Goal: Information Seeking & Learning: Learn about a topic

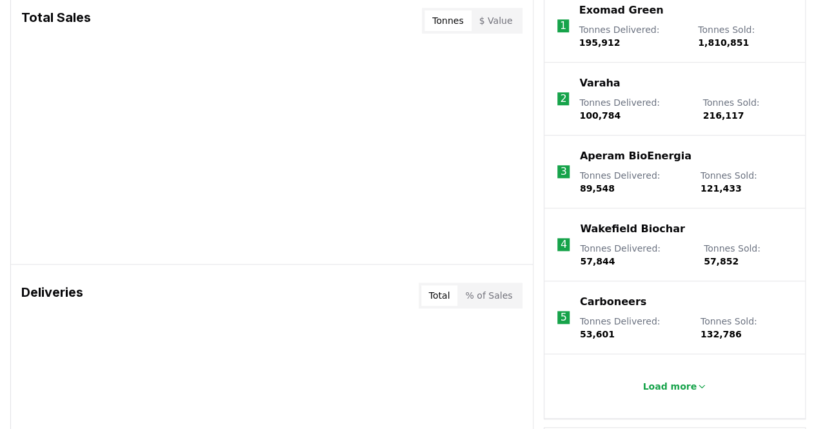
scroll to position [421, 0]
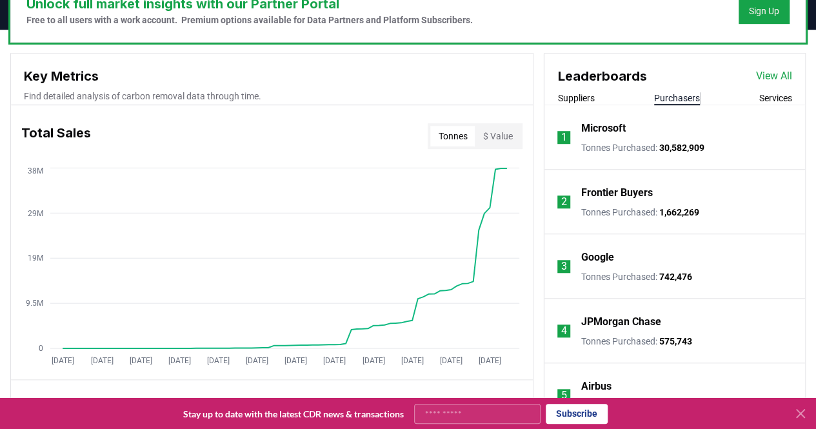
click at [675, 97] on button "Purchasers" at bounding box center [677, 98] width 46 height 13
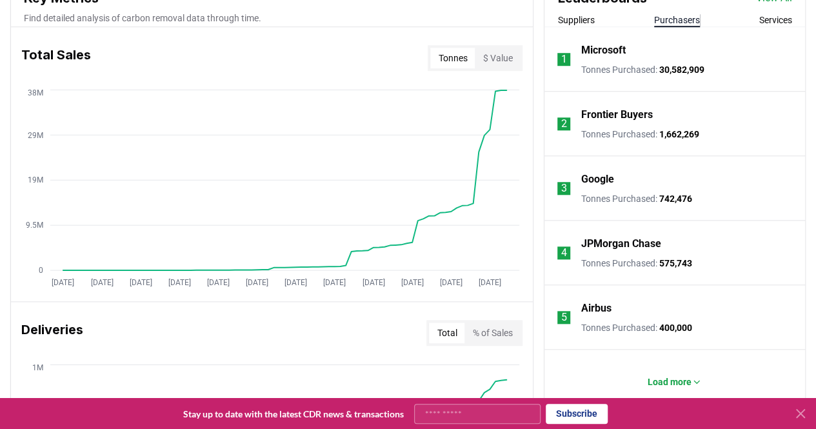
scroll to position [524, 0]
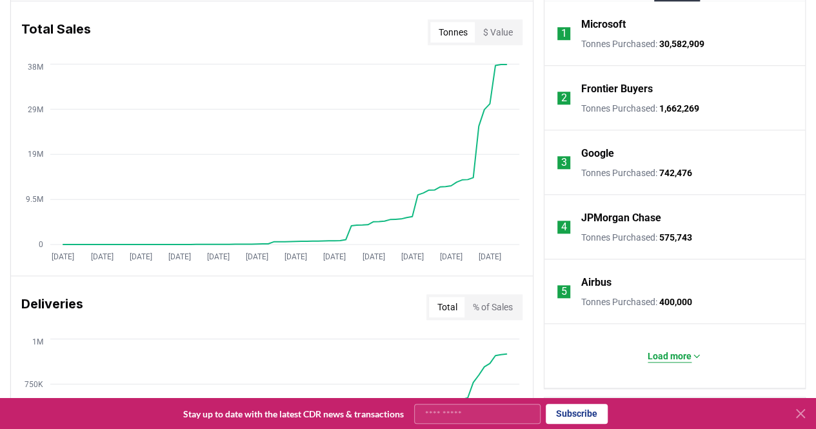
click at [682, 356] on p "Load more" at bounding box center [670, 356] width 44 height 13
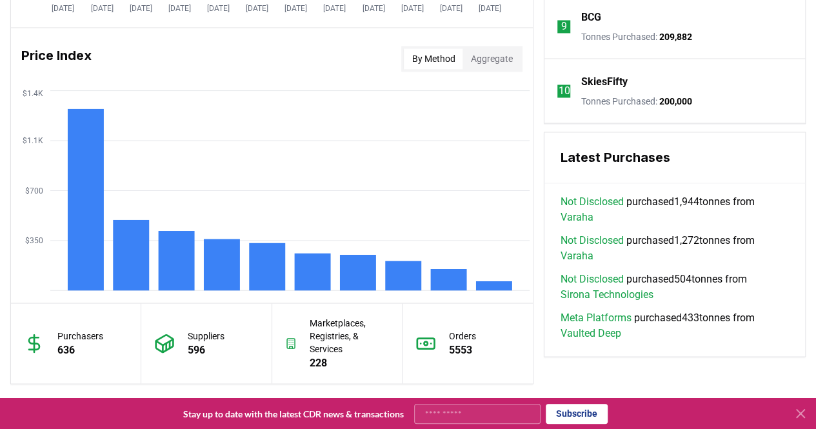
scroll to position [1082, 0]
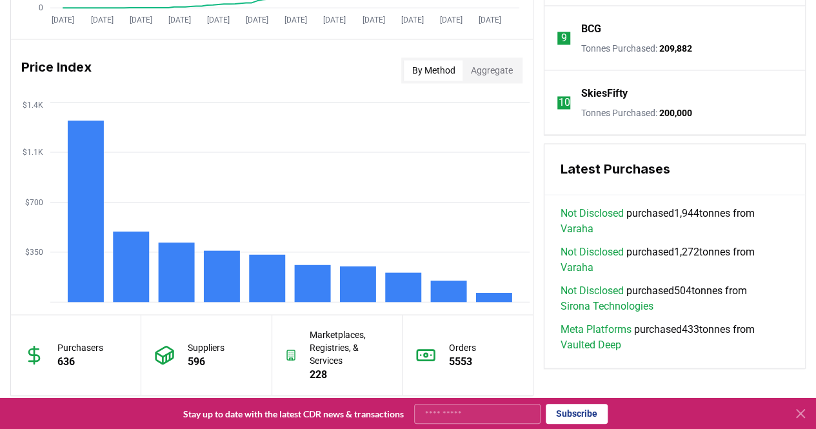
click at [759, 295] on span "Not Disclosed purchased 504 tonnes from Sirona Technologies" at bounding box center [675, 297] width 230 height 31
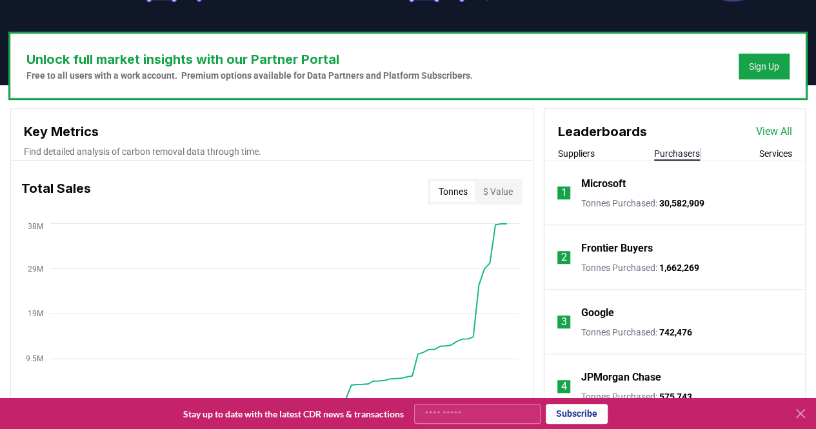
scroll to position [364, 0]
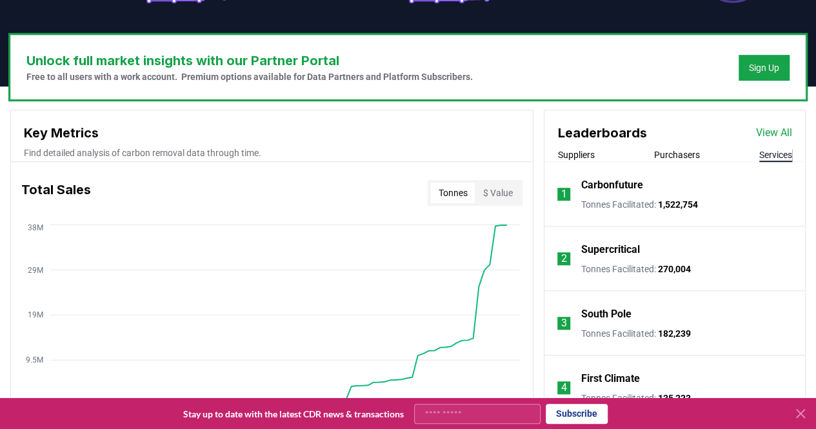
click at [776, 156] on button "Services" at bounding box center [775, 154] width 33 height 13
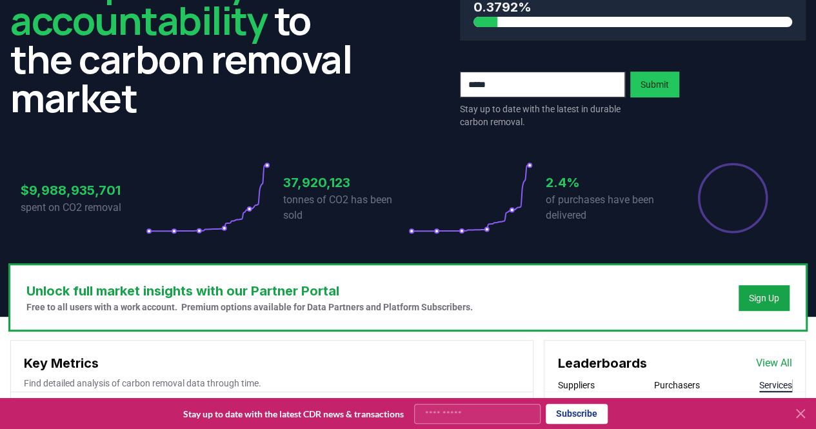
scroll to position [0, 0]
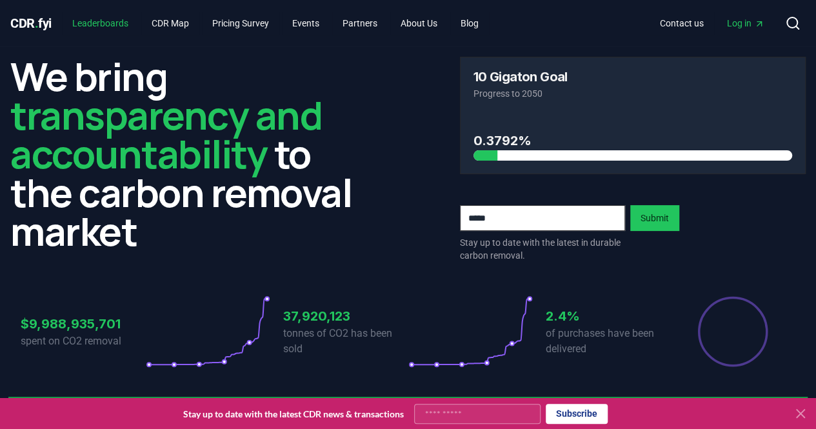
click at [93, 21] on link "Leaderboards" at bounding box center [100, 23] width 77 height 23
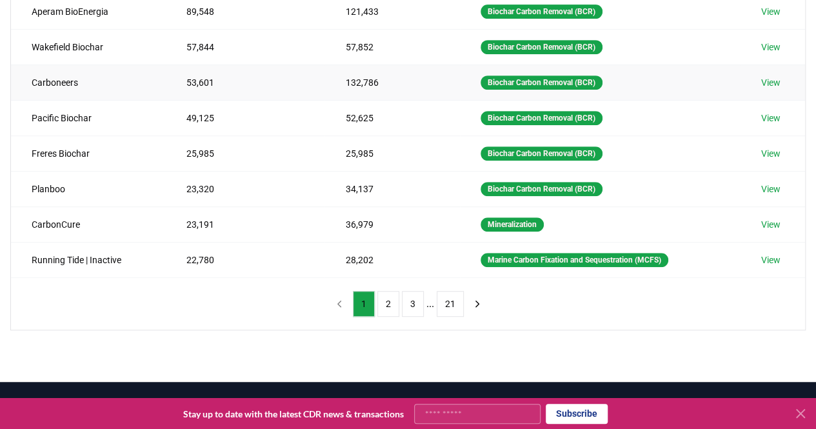
scroll to position [285, 0]
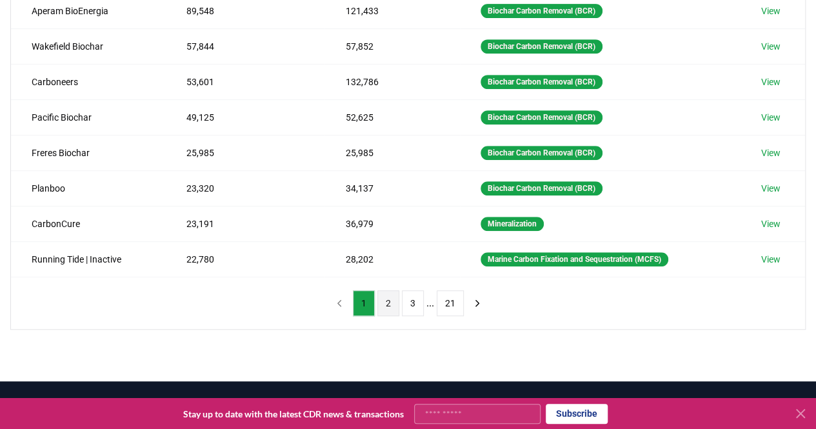
click at [388, 298] on button "2" at bounding box center [388, 303] width 22 height 26
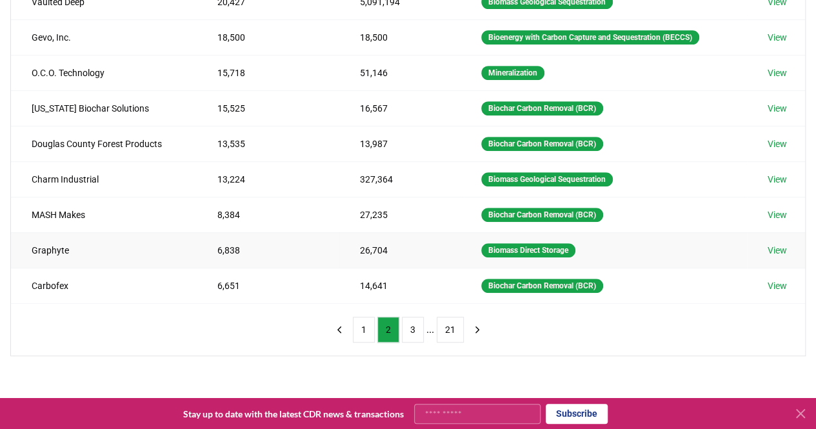
scroll to position [264, 0]
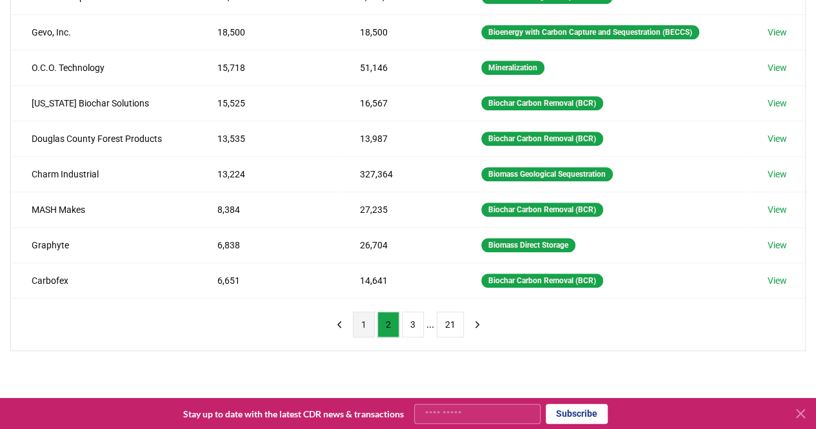
click at [359, 319] on button "1" at bounding box center [364, 325] width 22 height 26
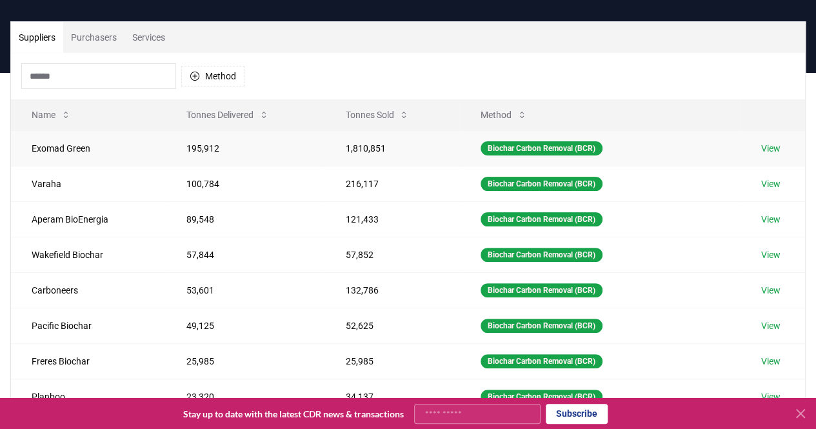
scroll to position [76, 0]
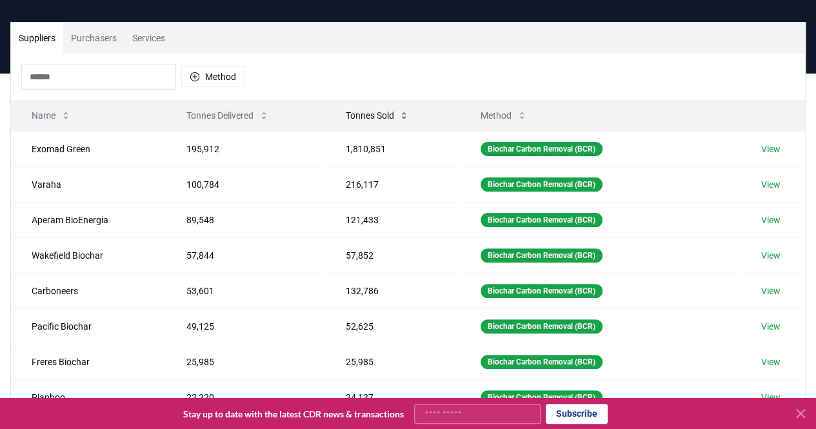
click at [360, 114] on button "Tonnes Sold" at bounding box center [377, 116] width 84 height 26
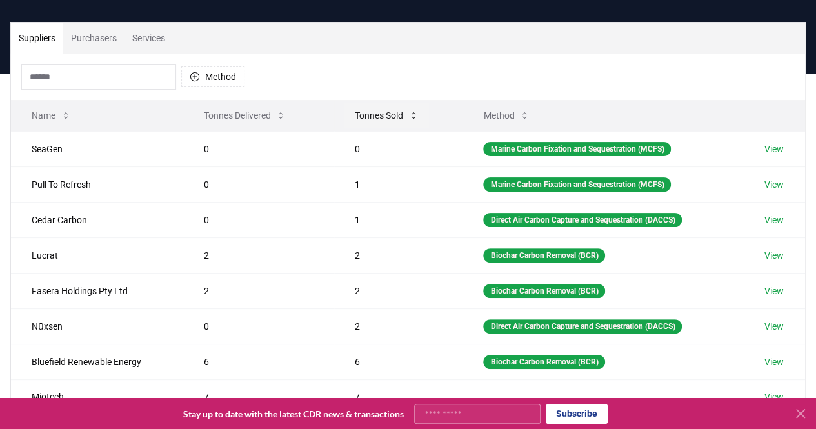
click at [360, 114] on button "Tonnes Sold" at bounding box center [386, 116] width 84 height 26
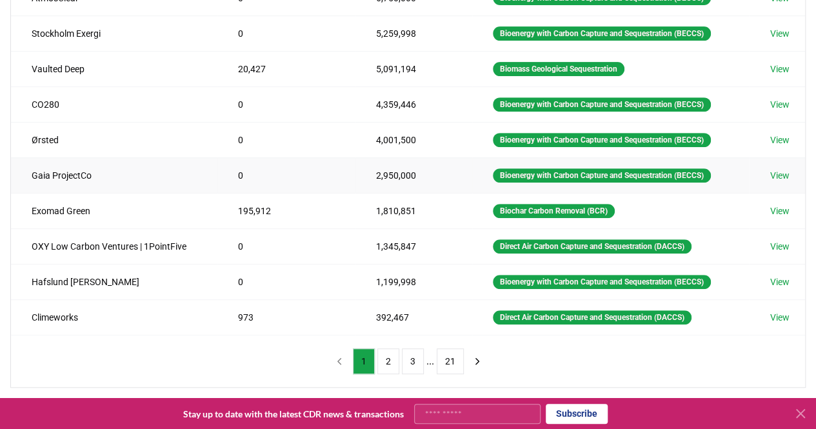
scroll to position [228, 0]
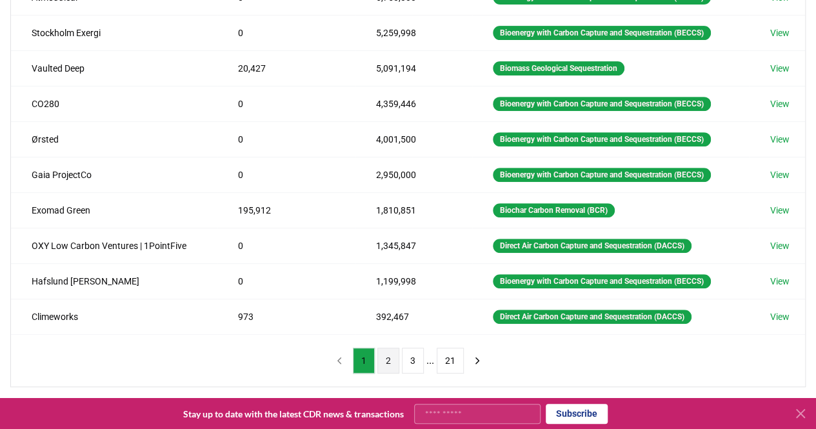
click at [392, 349] on button "2" at bounding box center [388, 361] width 22 height 26
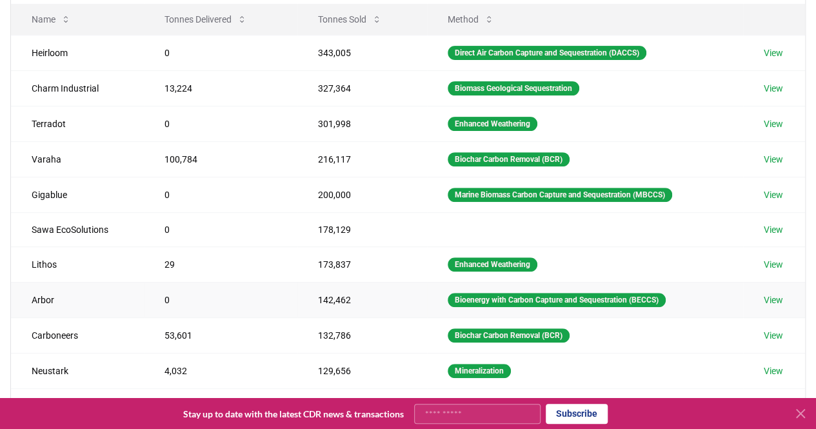
scroll to position [173, 0]
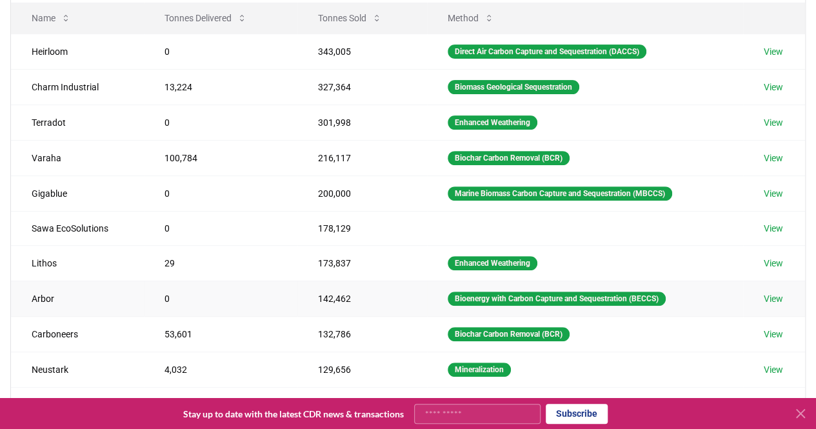
click at [421, 237] on td "178,129" at bounding box center [362, 228] width 130 height 34
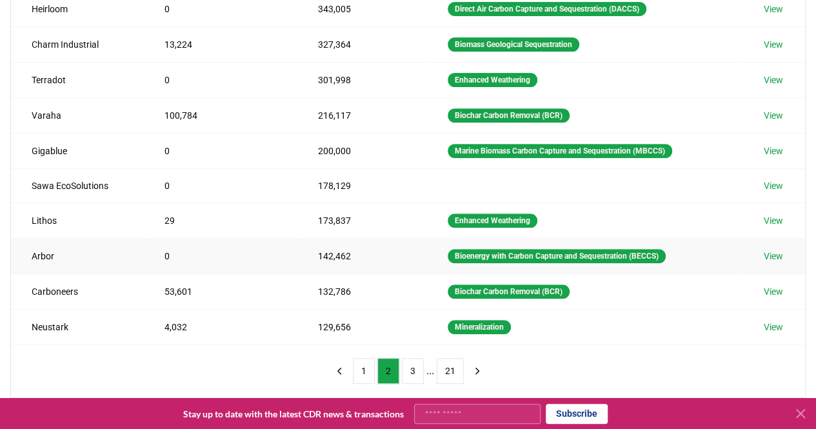
scroll to position [217, 0]
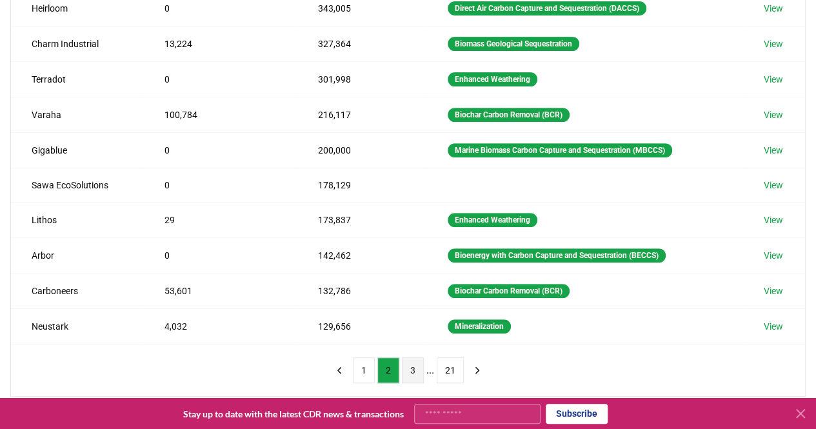
click at [415, 366] on button "3" at bounding box center [413, 370] width 22 height 26
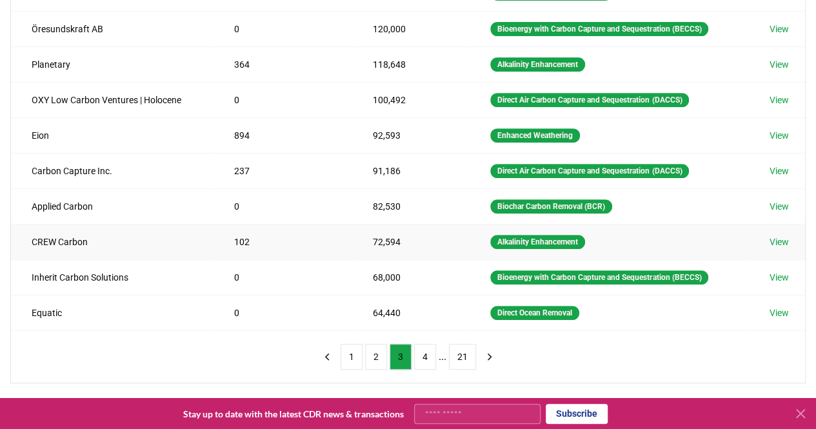
scroll to position [232, 0]
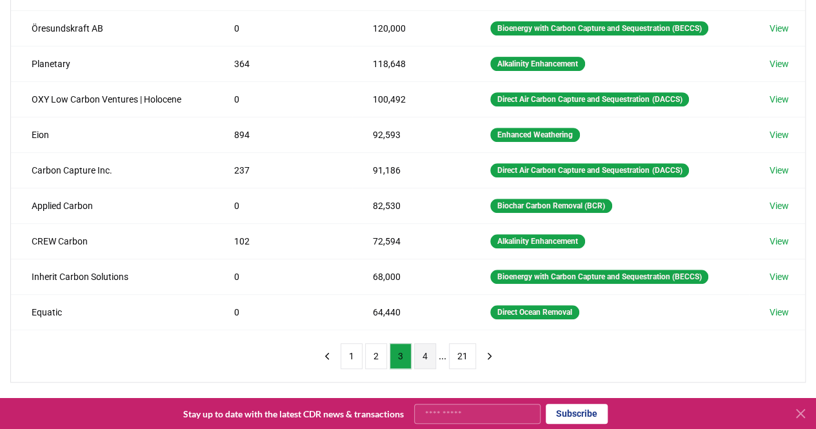
click at [427, 352] on button "4" at bounding box center [425, 356] width 22 height 26
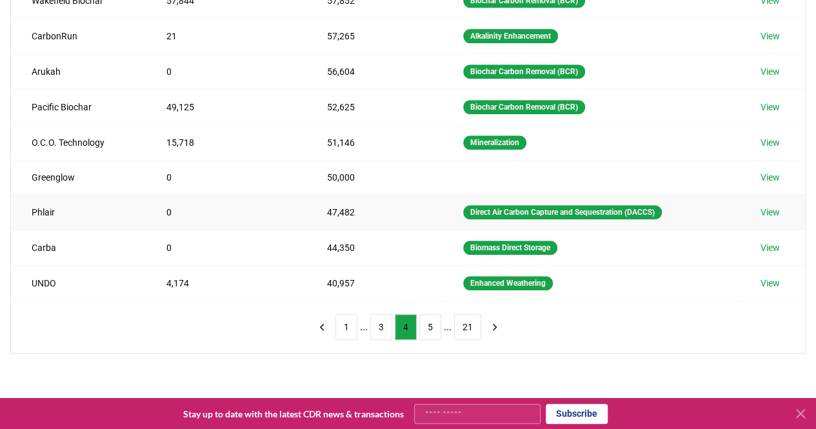
scroll to position [261, 0]
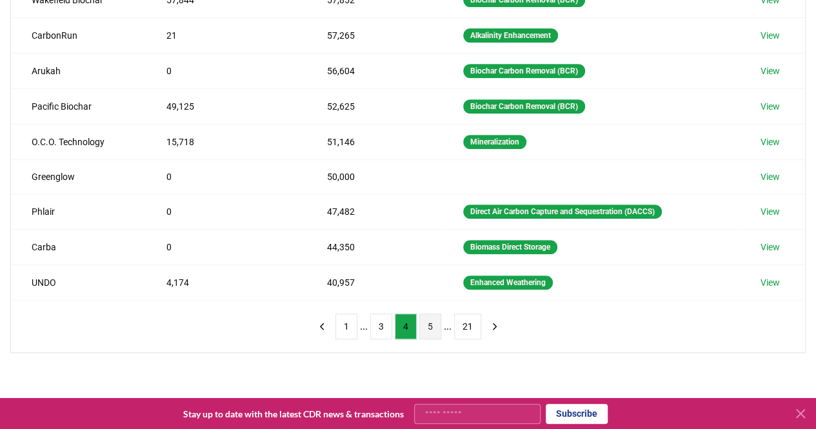
click at [426, 322] on button "5" at bounding box center [430, 326] width 22 height 26
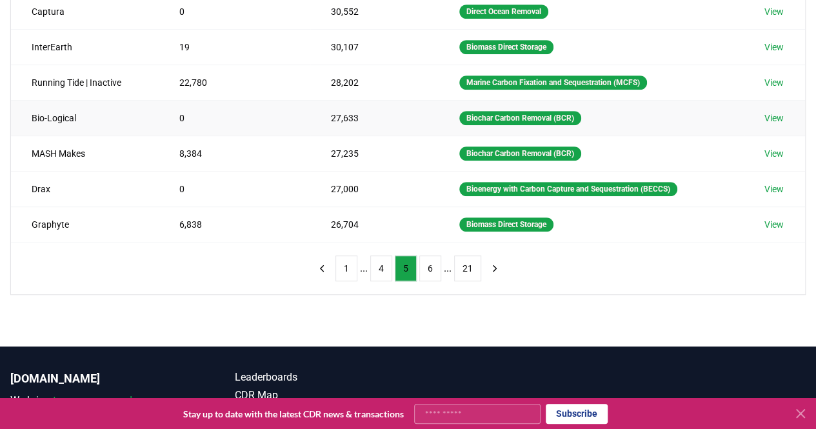
scroll to position [321, 0]
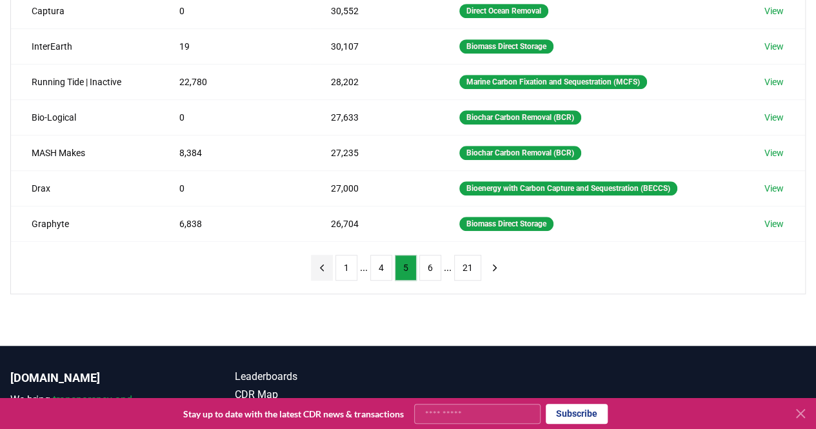
click at [328, 263] on icon "previous page" at bounding box center [322, 268] width 12 height 12
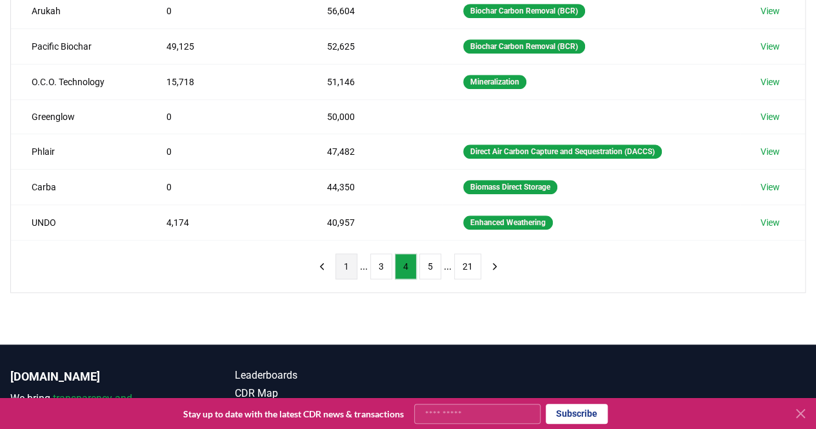
click at [344, 262] on button "1" at bounding box center [346, 266] width 22 height 26
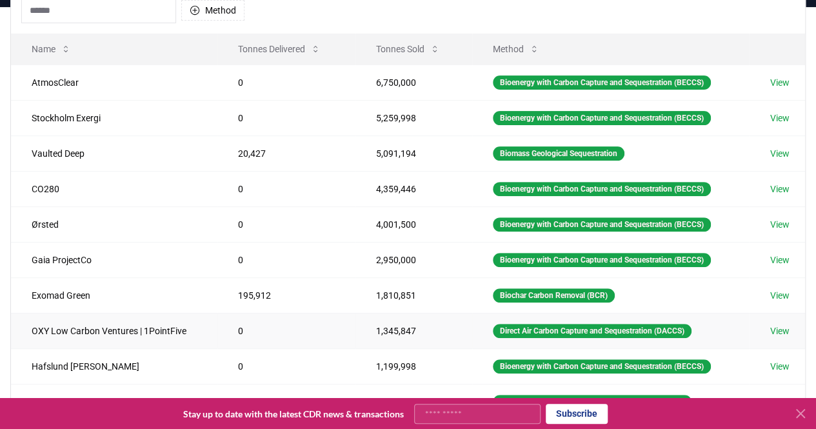
scroll to position [141, 0]
